Goal: Transaction & Acquisition: Purchase product/service

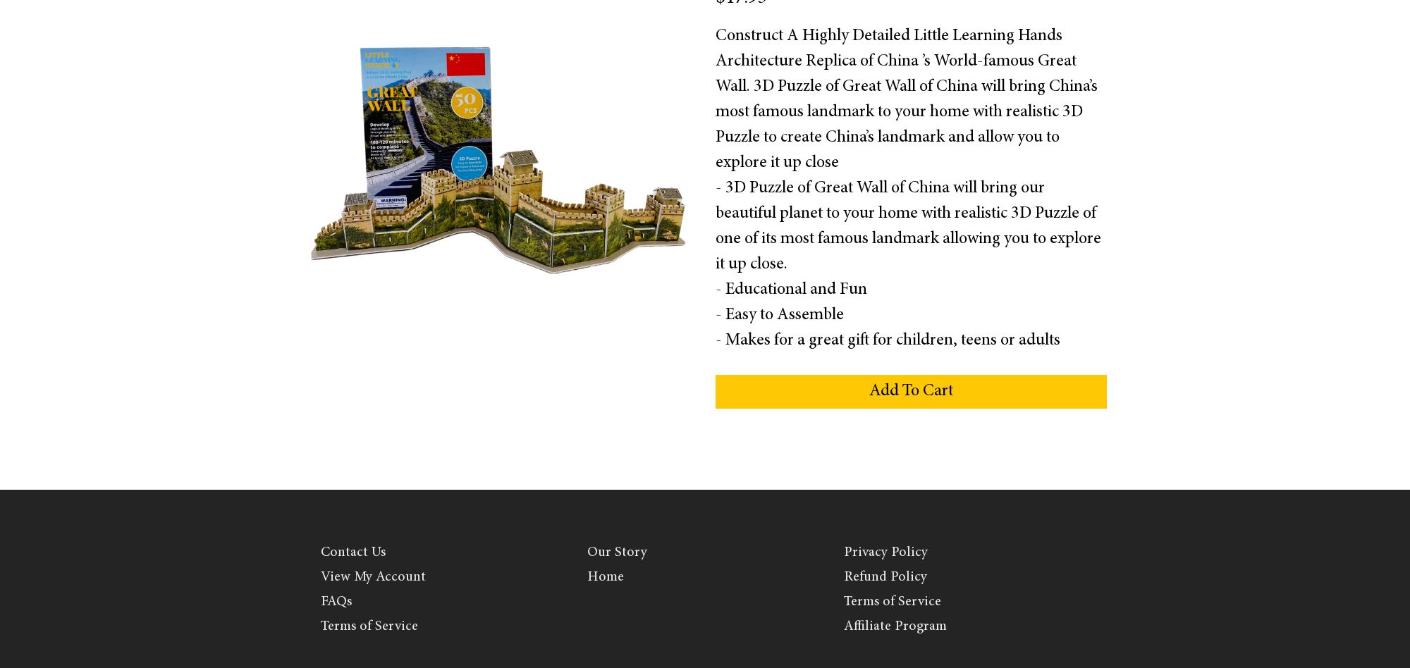
scroll to position [368, 0]
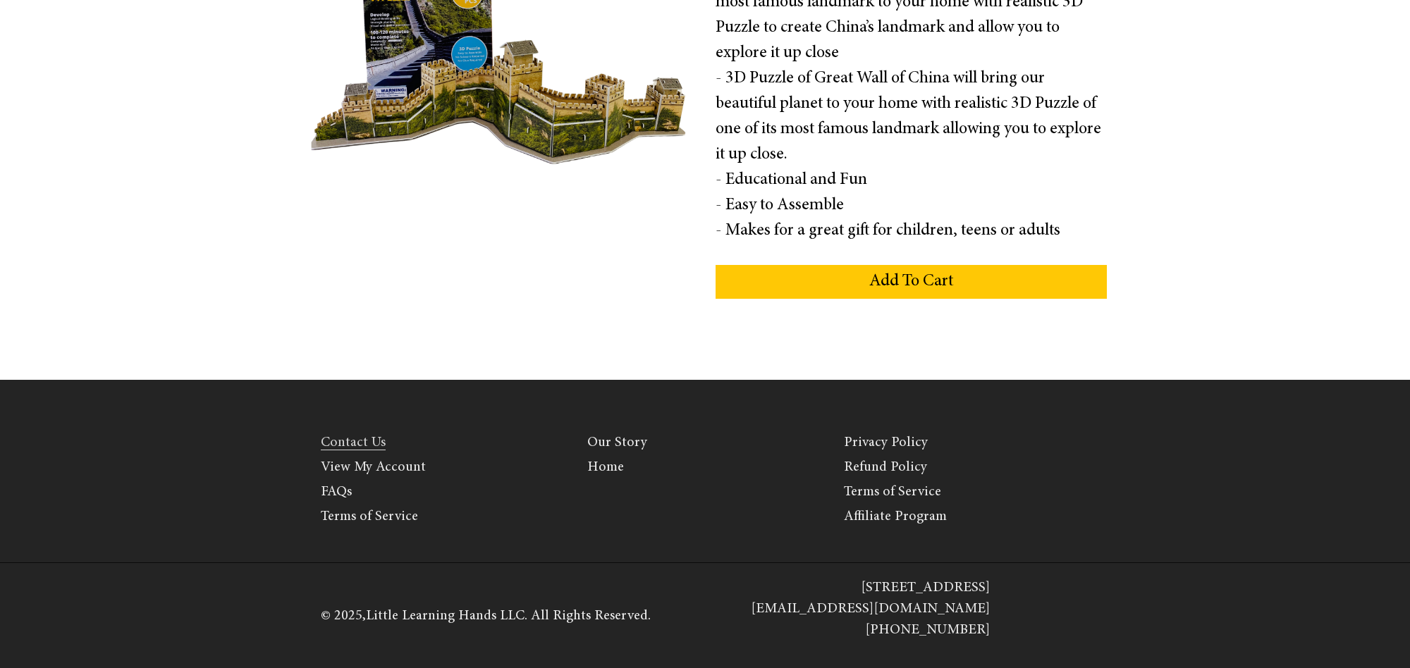
click at [349, 445] on link "Contact Us" at bounding box center [353, 443] width 65 height 15
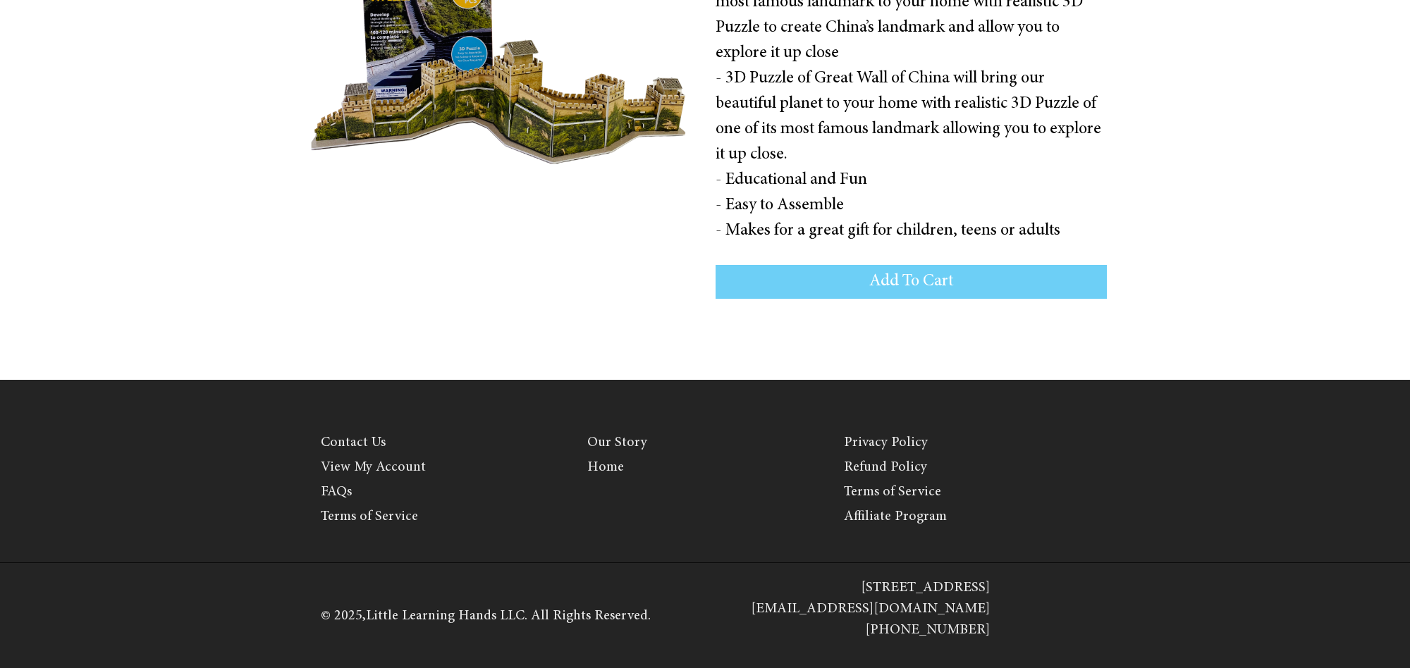
click at [780, 288] on button "Add To Cart" at bounding box center [911, 282] width 391 height 34
